Goal: Browse casually

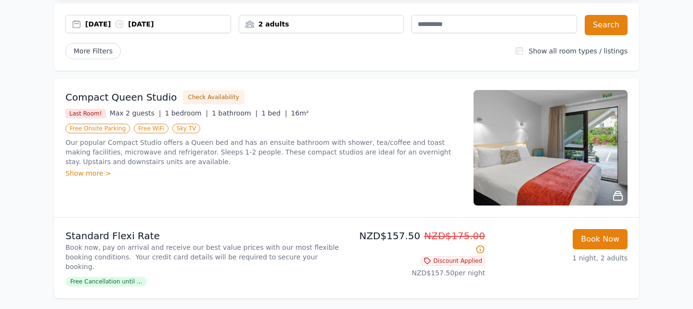
scroll to position [109, 0]
click at [577, 170] on img at bounding box center [550, 146] width 154 height 115
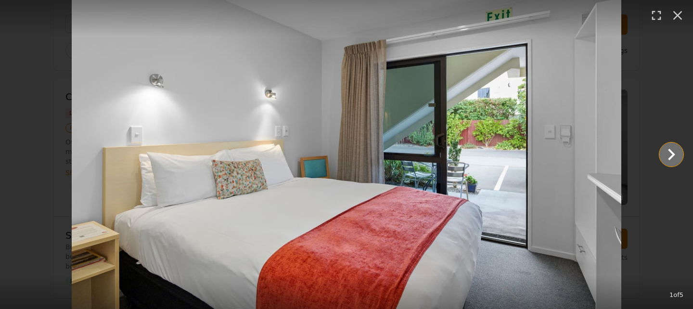
click at [662, 159] on icon "Show slide 2 of 5" at bounding box center [671, 154] width 23 height 23
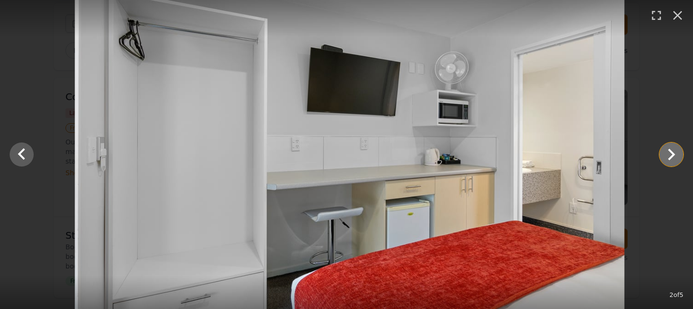
click at [662, 159] on icon "Show slide 3 of 5" at bounding box center [671, 154] width 23 height 23
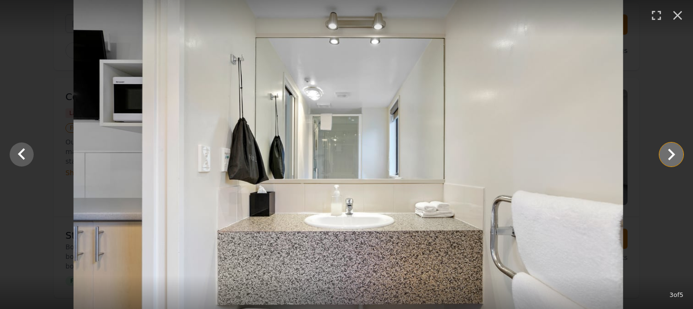
click at [662, 159] on icon "Show slide 4 of 5" at bounding box center [671, 154] width 23 height 23
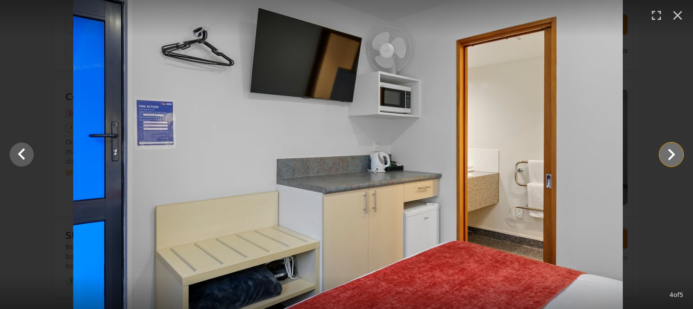
click at [662, 159] on icon "Show slide 5 of 5" at bounding box center [671, 154] width 23 height 23
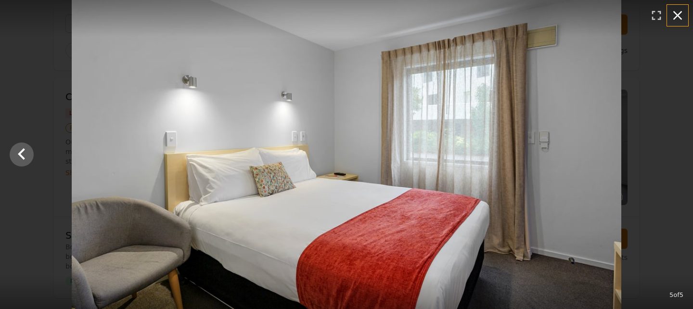
click at [677, 15] on icon "button" at bounding box center [677, 15] width 9 height 9
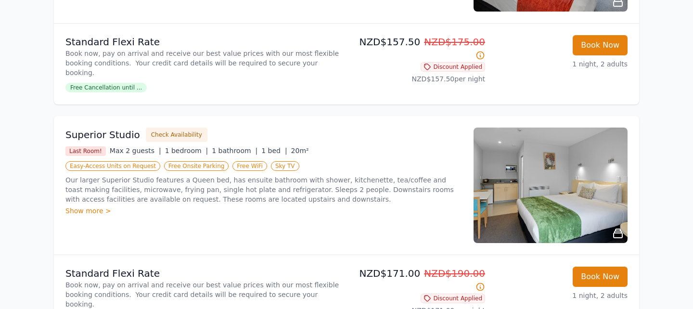
scroll to position [326, 0]
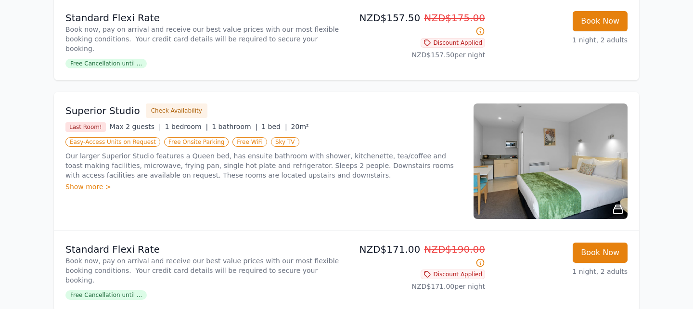
click at [573, 187] on img at bounding box center [550, 160] width 154 height 115
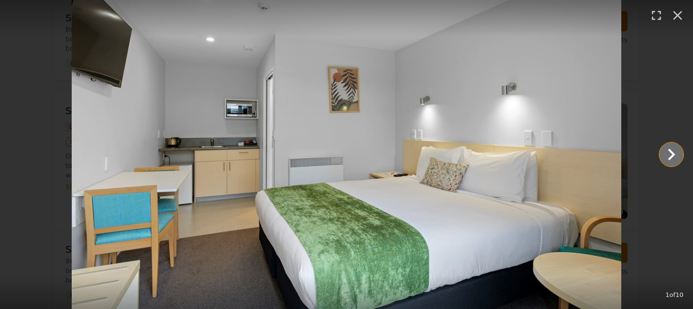
click at [670, 159] on icon "Show slide 2 of 10" at bounding box center [671, 155] width 7 height 12
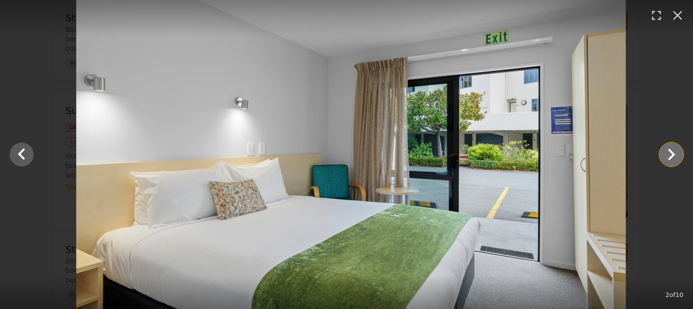
click at [670, 159] on icon "Show slide 3 of 10" at bounding box center [671, 155] width 7 height 12
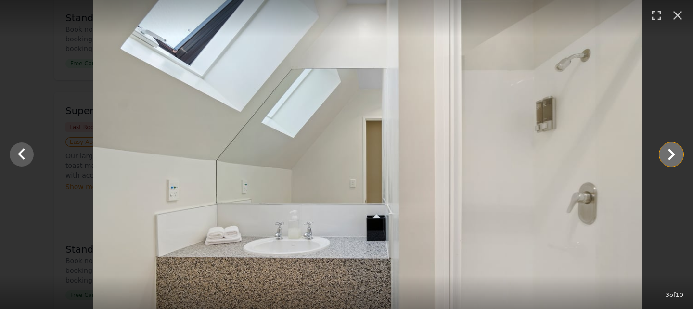
click at [670, 159] on icon "Show slide 4 of 10" at bounding box center [671, 155] width 7 height 12
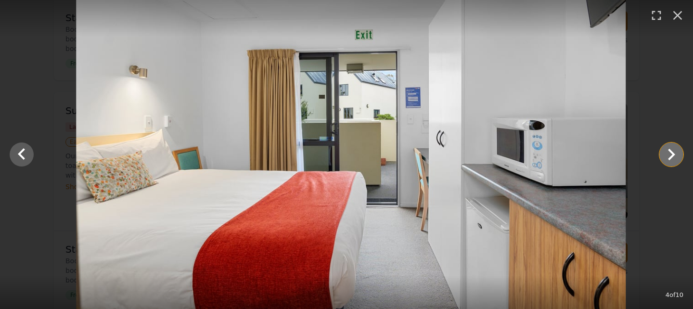
click at [670, 159] on icon "Show slide 5 of 10" at bounding box center [671, 155] width 7 height 12
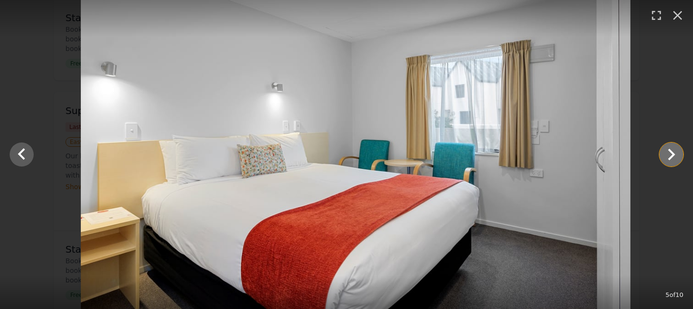
click at [670, 159] on icon "Show slide 6 of 10" at bounding box center [671, 155] width 7 height 12
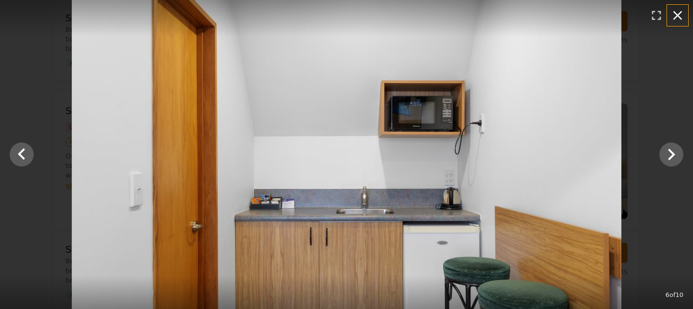
click at [676, 19] on icon "button" at bounding box center [677, 15] width 15 height 15
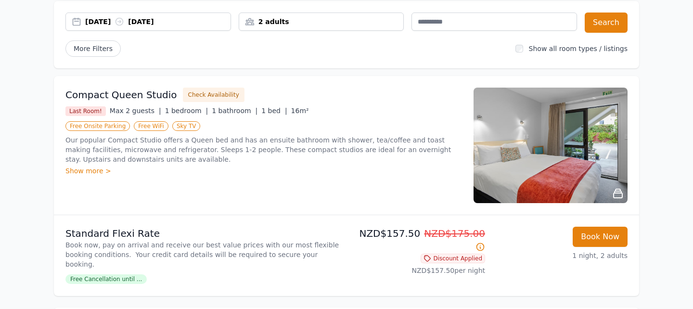
scroll to position [104, 0]
